Goal: Task Accomplishment & Management: Manage account settings

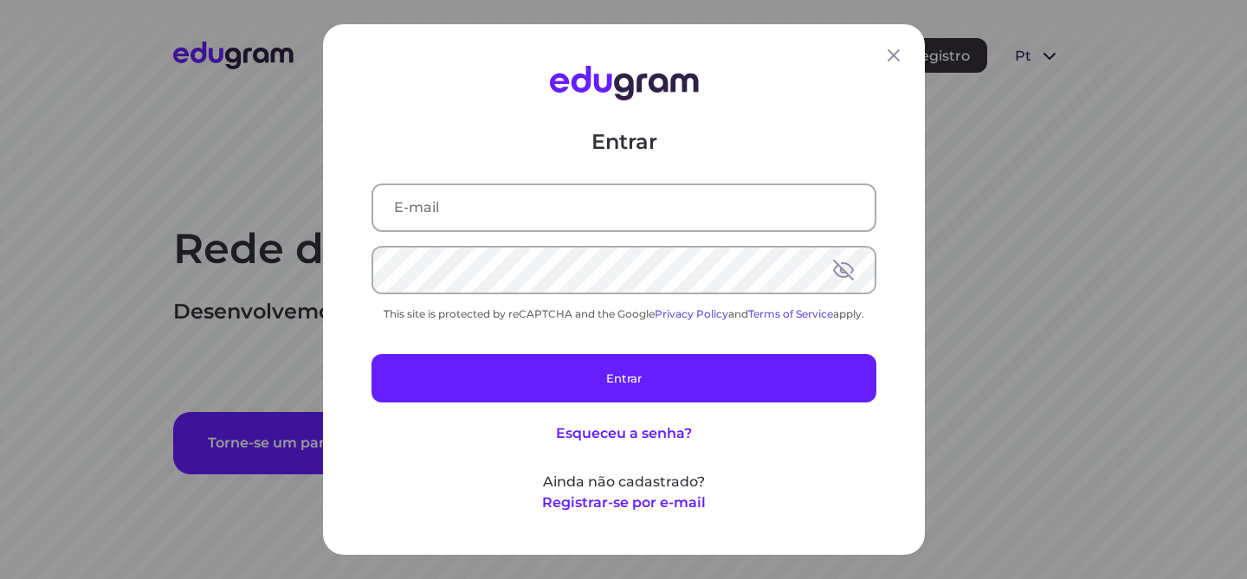
type input "[PERSON_NAME][EMAIL_ADDRESS][DOMAIN_NAME]"
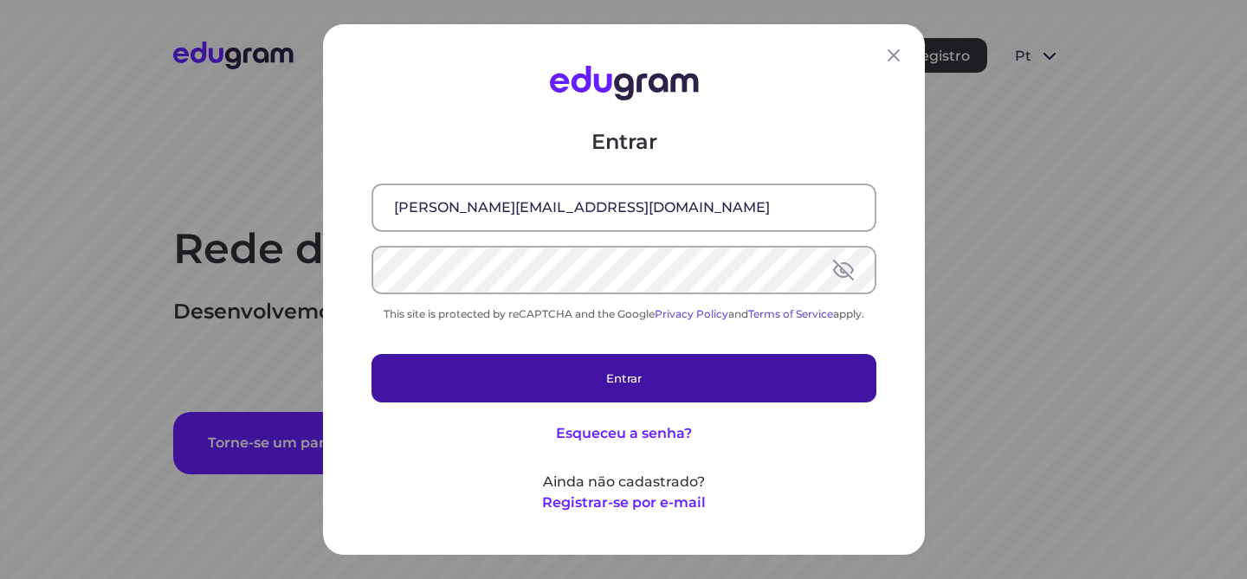
click at [765, 378] on button "Entrar" at bounding box center [623, 378] width 505 height 48
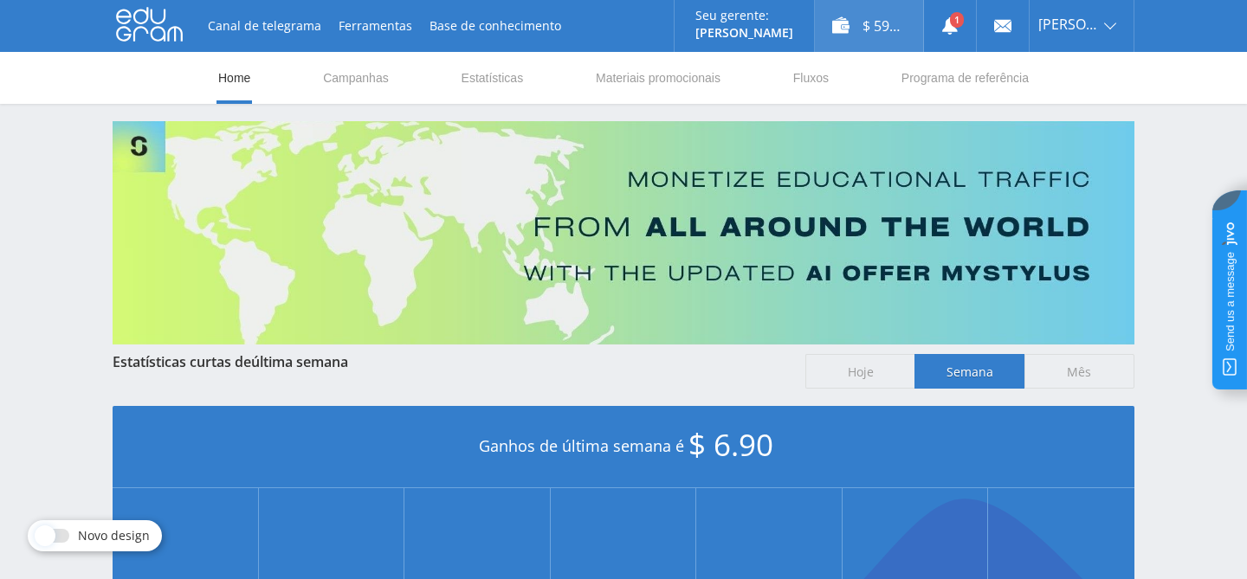
click at [879, 28] on div "$ 59.29" at bounding box center [869, 26] width 108 height 52
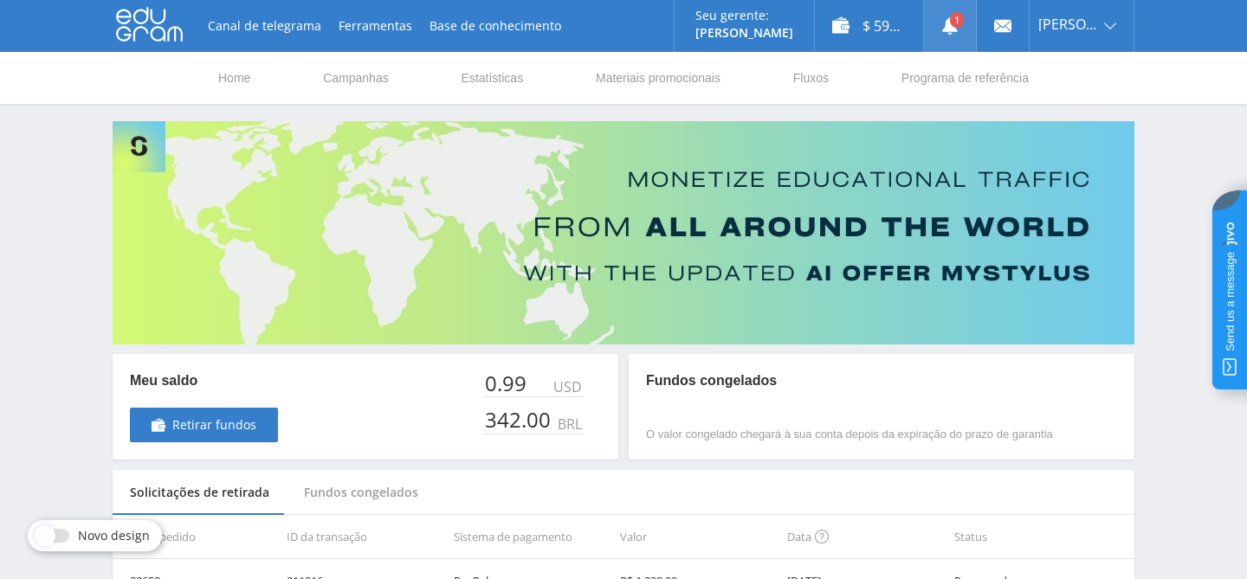
click at [963, 31] on link at bounding box center [950, 26] width 52 height 52
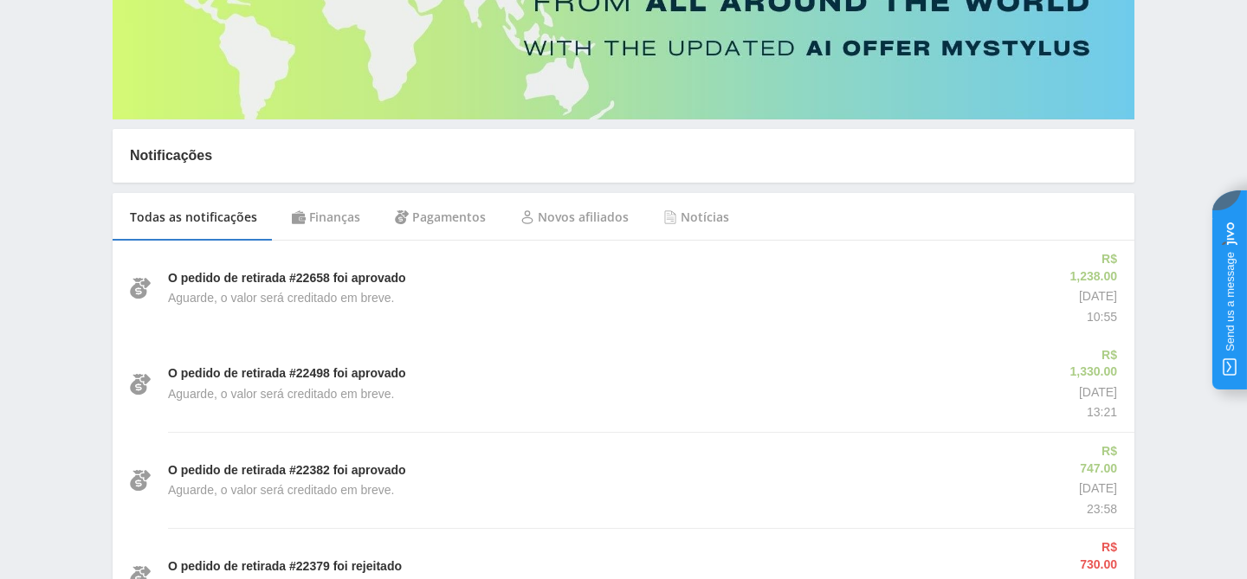
scroll to position [251, 0]
